Goal: Find contact information: Find contact information

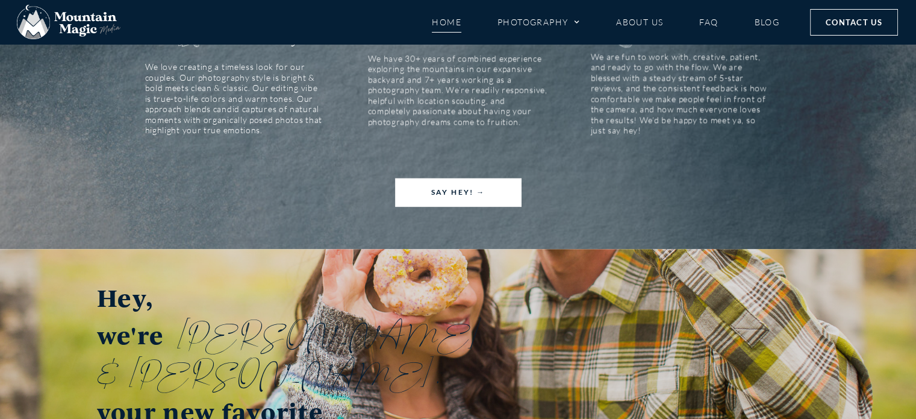
scroll to position [1747, 0]
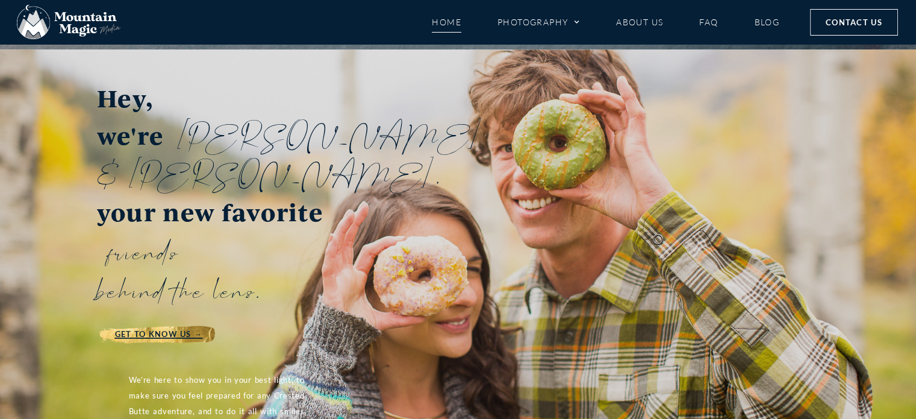
click at [856, 26] on span "Contact Us" at bounding box center [854, 22] width 57 height 13
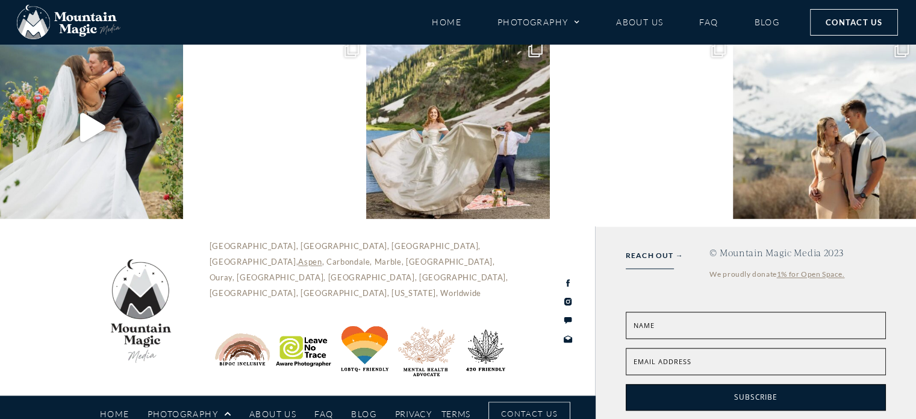
scroll to position [1539, 0]
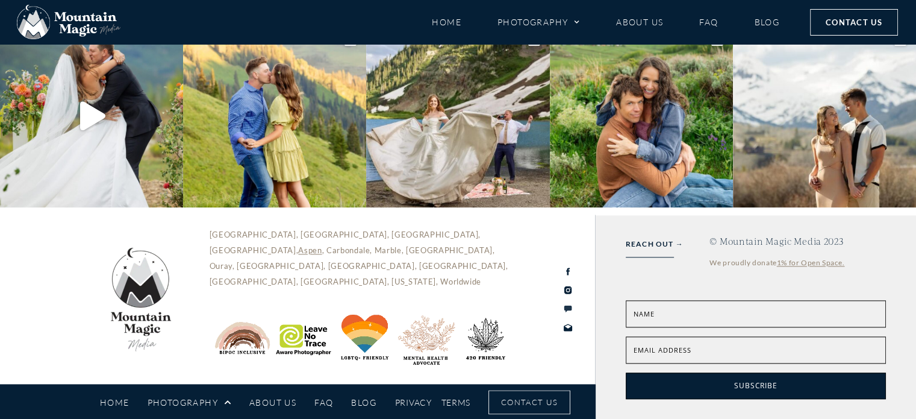
click at [570, 308] on icon at bounding box center [568, 308] width 8 height 7
click at [566, 270] on icon at bounding box center [568, 271] width 10 height 10
click at [566, 286] on icon at bounding box center [567, 290] width 7 height 8
click at [537, 228] on div "Crested Butte, Gunnison, Lake City, Pitkin, Aspen , Carbondale, Marble, Redston…" at bounding box center [298, 298] width 596 height 169
